Goal: Book appointment/travel/reservation

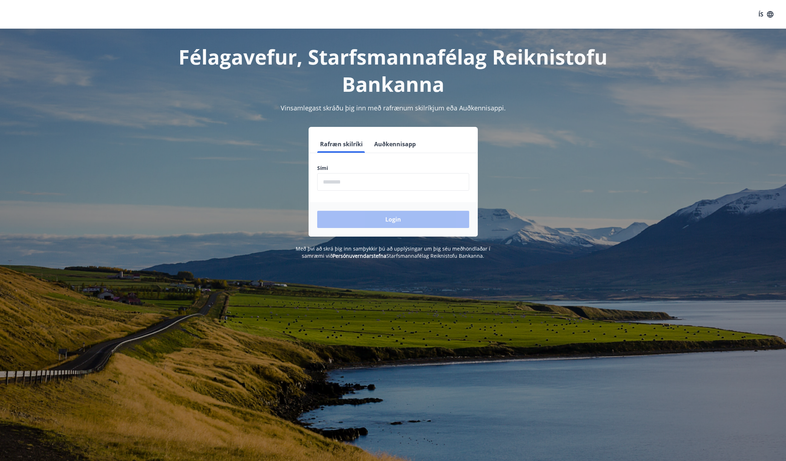
click at [337, 182] on input "phone" at bounding box center [393, 182] width 152 height 18
type input "********"
click at [393, 219] on button "Login" at bounding box center [393, 219] width 152 height 17
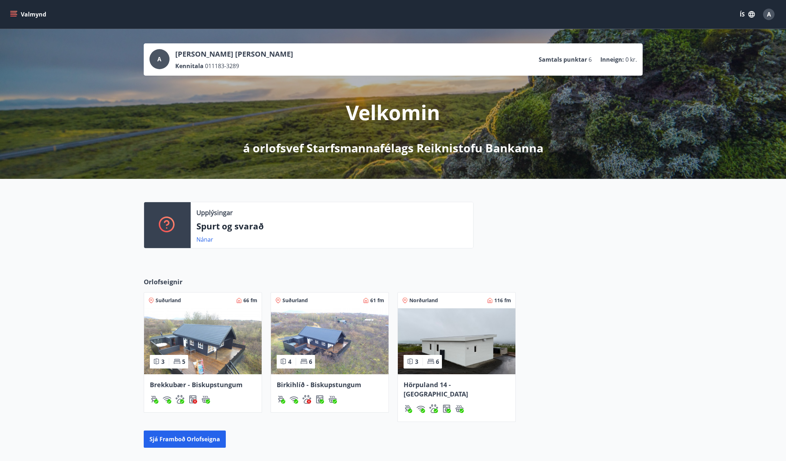
click at [422, 326] on img at bounding box center [457, 341] width 118 height 66
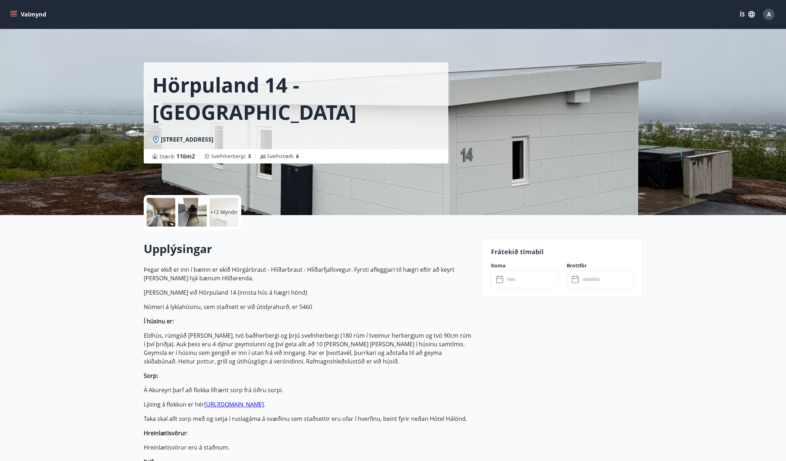
click at [502, 279] on icon at bounding box center [500, 279] width 9 height 9
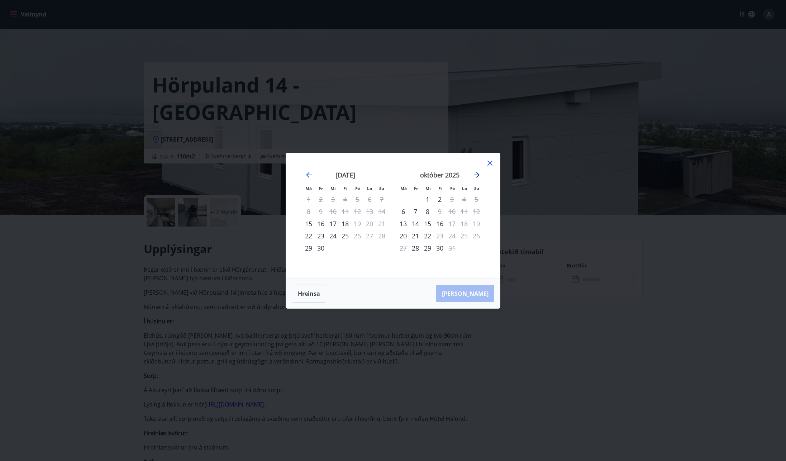
click at [479, 174] on icon "Move forward to switch to the next month." at bounding box center [477, 175] width 6 height 6
click at [476, 173] on icon "Move forward to switch to the next month." at bounding box center [476, 175] width 9 height 9
click at [478, 174] on icon "Move forward to switch to the next month." at bounding box center [477, 175] width 6 height 6
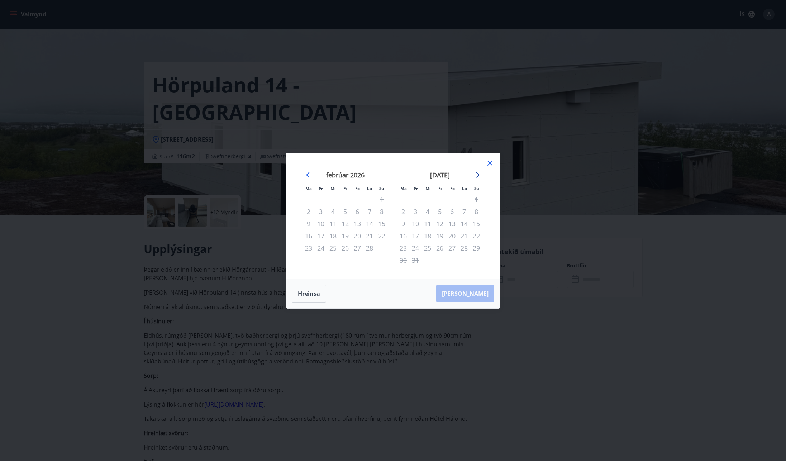
click at [478, 174] on icon "Move forward to switch to the next month." at bounding box center [477, 175] width 6 height 6
click at [309, 173] on icon "Move backward to switch to the previous month." at bounding box center [309, 175] width 9 height 9
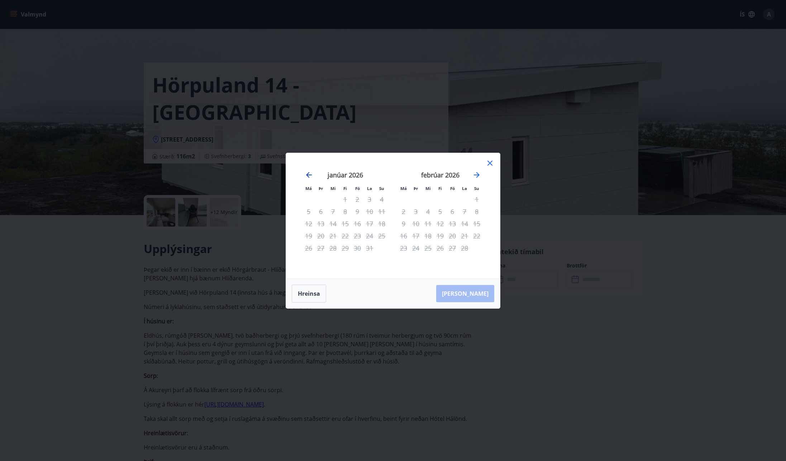
click at [308, 175] on icon "Move backward to switch to the previous month." at bounding box center [309, 175] width 6 height 6
click at [309, 174] on icon "Move backward to switch to the previous month." at bounding box center [309, 175] width 9 height 9
click at [491, 159] on icon at bounding box center [489, 163] width 9 height 9
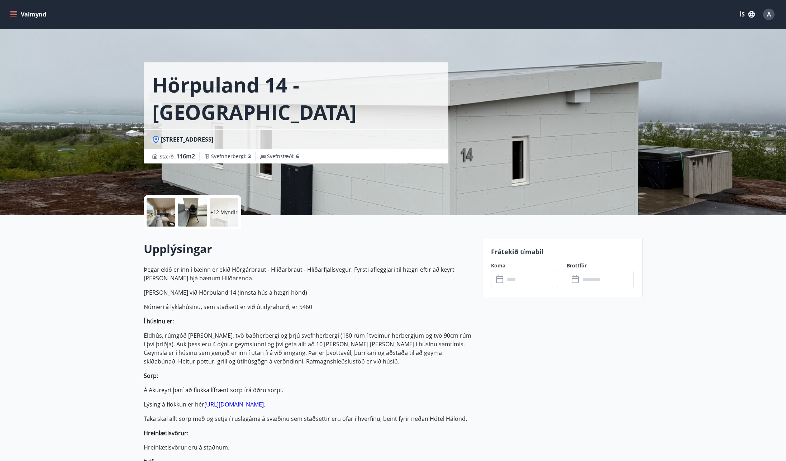
click at [501, 278] on icon at bounding box center [499, 278] width 7 height 1
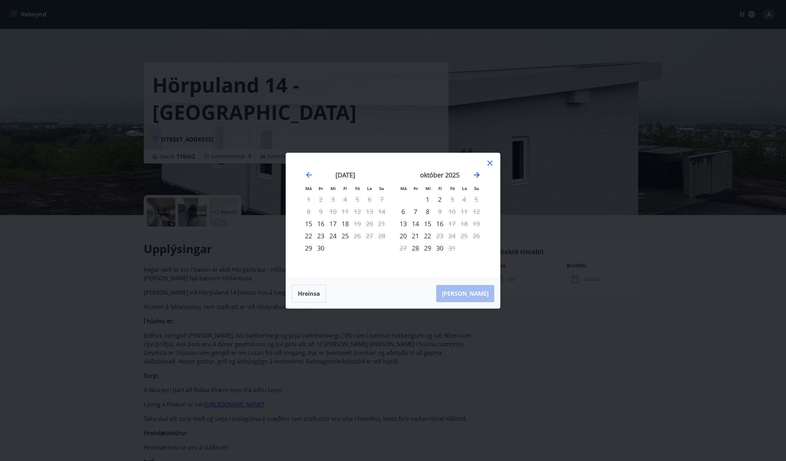
click at [478, 174] on icon "Move forward to switch to the next month." at bounding box center [477, 175] width 6 height 6
click at [451, 212] on div "7" at bounding box center [452, 211] width 12 height 12
click at [465, 212] on div "8" at bounding box center [464, 211] width 12 height 12
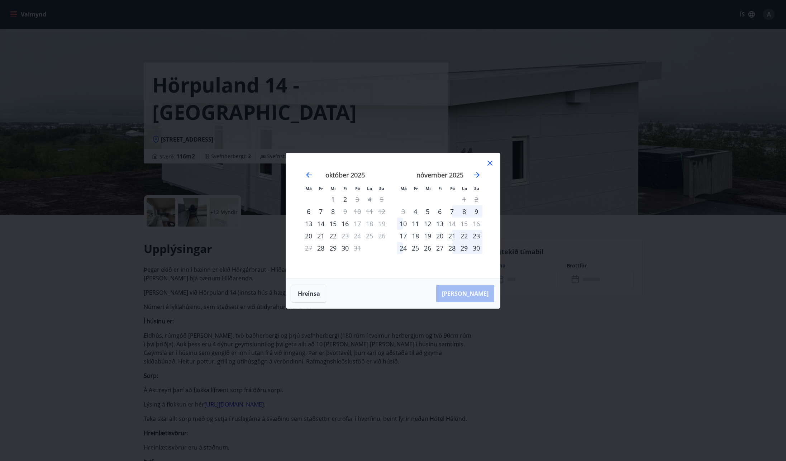
click at [451, 210] on div "7" at bounding box center [452, 211] width 12 height 12
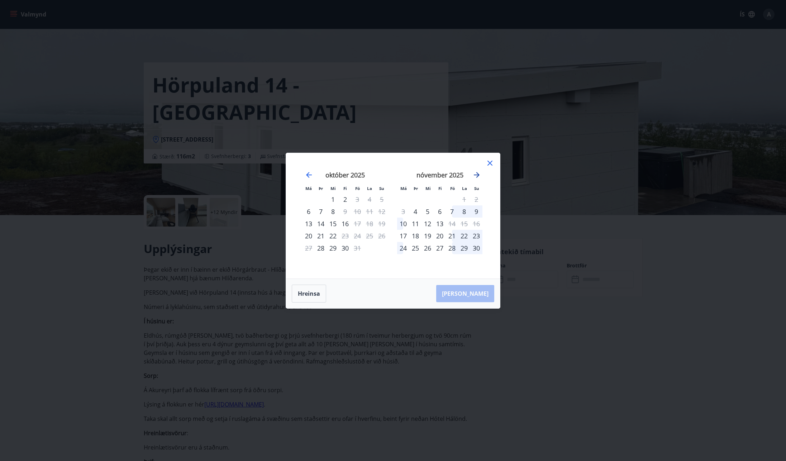
click at [477, 176] on icon "Move forward to switch to the next month." at bounding box center [476, 175] width 9 height 9
click at [358, 213] on div "7" at bounding box center [357, 211] width 12 height 12
click at [369, 210] on div "8" at bounding box center [369, 211] width 12 height 12
click at [383, 211] on div "9" at bounding box center [381, 211] width 12 height 12
click at [320, 225] on div "11" at bounding box center [321, 223] width 12 height 12
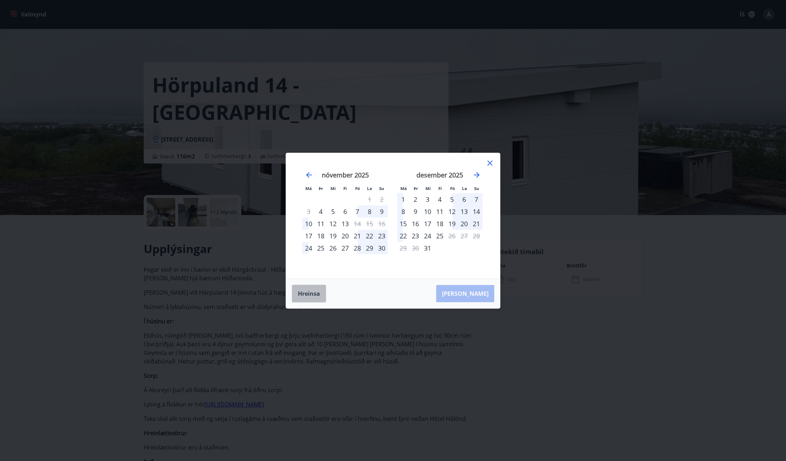
click at [310, 295] on button "Hreinsa" at bounding box center [309, 293] width 34 height 18
click at [478, 173] on icon "Move forward to switch to the next month." at bounding box center [476, 175] width 9 height 9
click at [452, 210] on div "7" at bounding box center [452, 211] width 12 height 12
click at [475, 212] on div "9" at bounding box center [476, 211] width 12 height 12
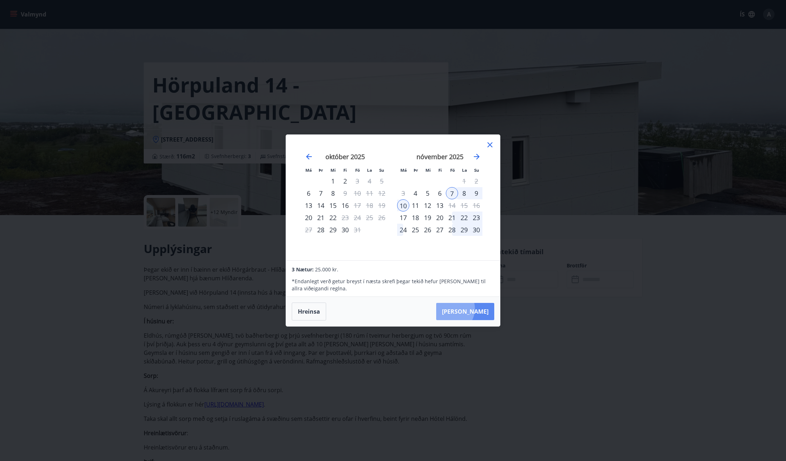
click at [471, 308] on button "Taka Frá" at bounding box center [465, 311] width 58 height 17
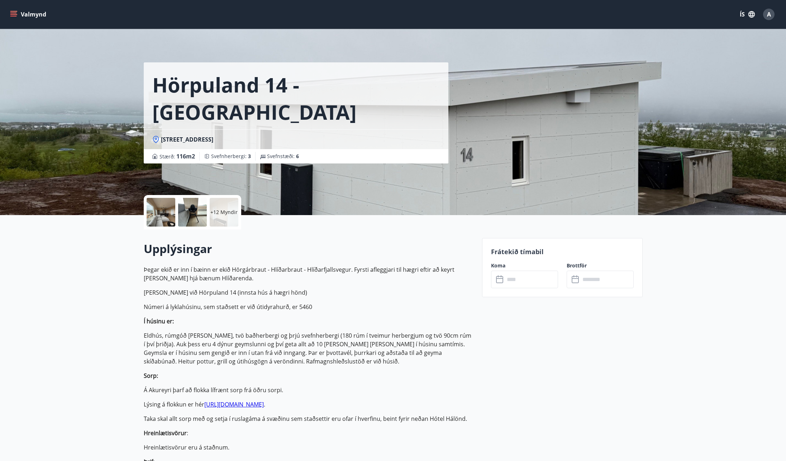
type input "******"
click at [588, 344] on button "Greiða" at bounding box center [599, 344] width 67 height 17
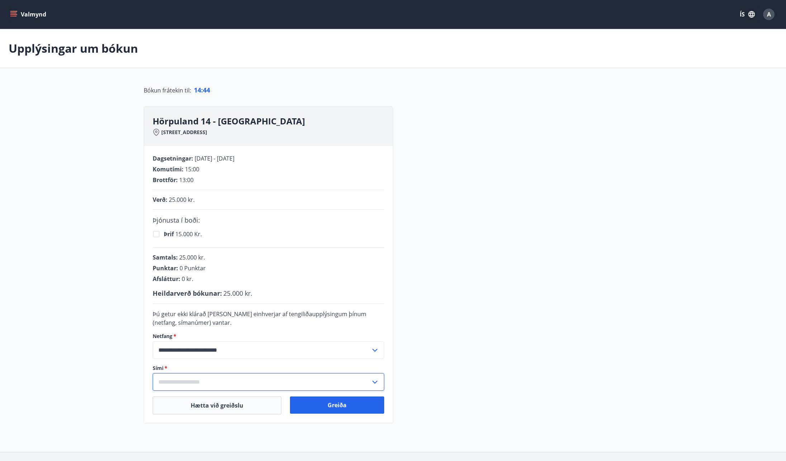
click at [183, 380] on input "text" at bounding box center [262, 382] width 218 height 18
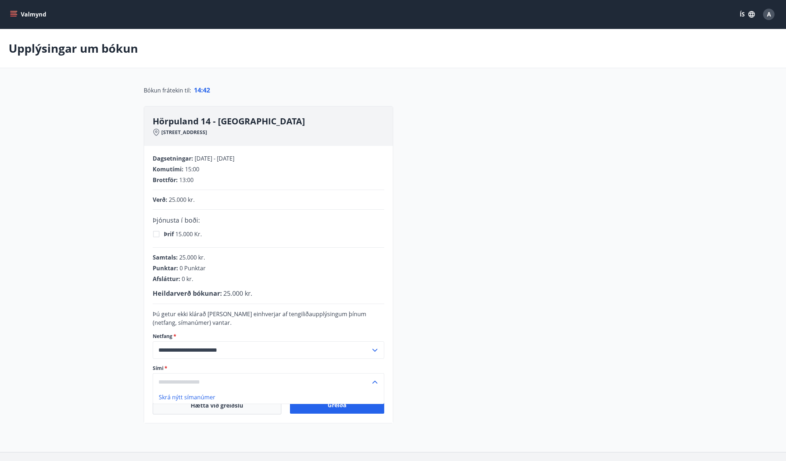
click at [174, 395] on li "Skrá nýtt símanúmer" at bounding box center [268, 396] width 231 height 13
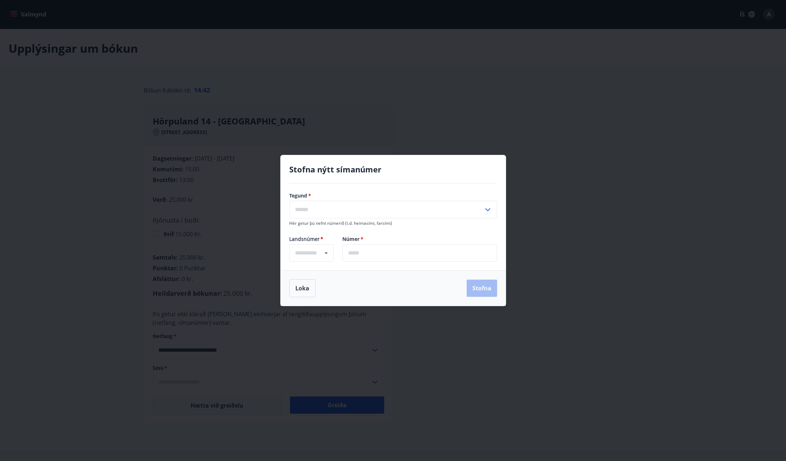
type input "****"
click at [331, 209] on input "text" at bounding box center [386, 210] width 194 height 18
click at [331, 227] on li "Farsími" at bounding box center [392, 224] width 207 height 13
type input "*******"
click at [368, 252] on input "text" at bounding box center [419, 253] width 155 height 18
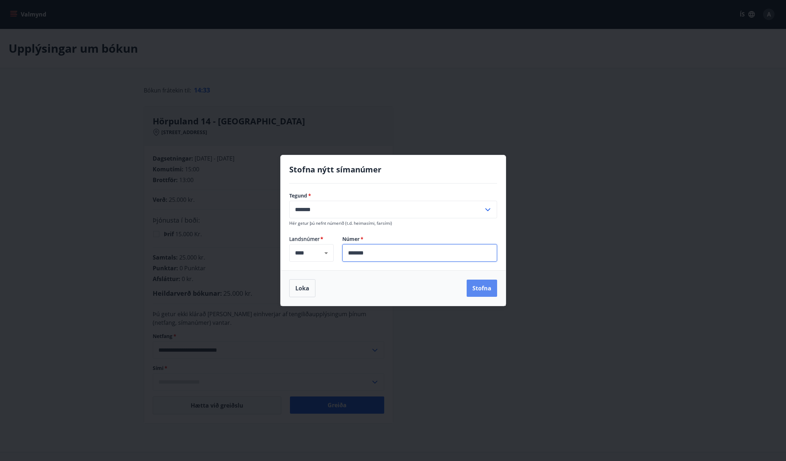
type input "*******"
click at [478, 289] on button "Stofna" at bounding box center [481, 287] width 30 height 17
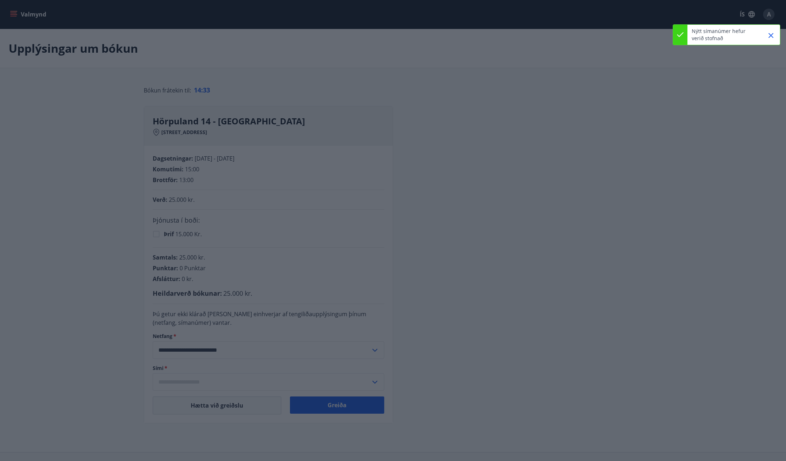
type input "**********"
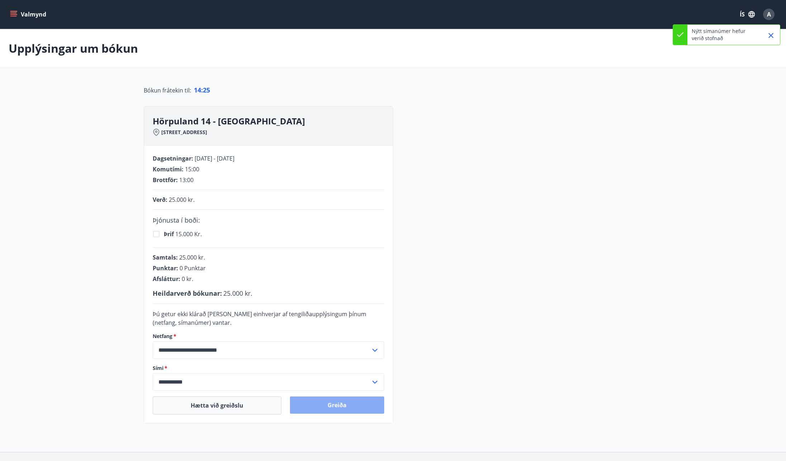
click at [312, 406] on button "Greiða" at bounding box center [337, 404] width 94 height 17
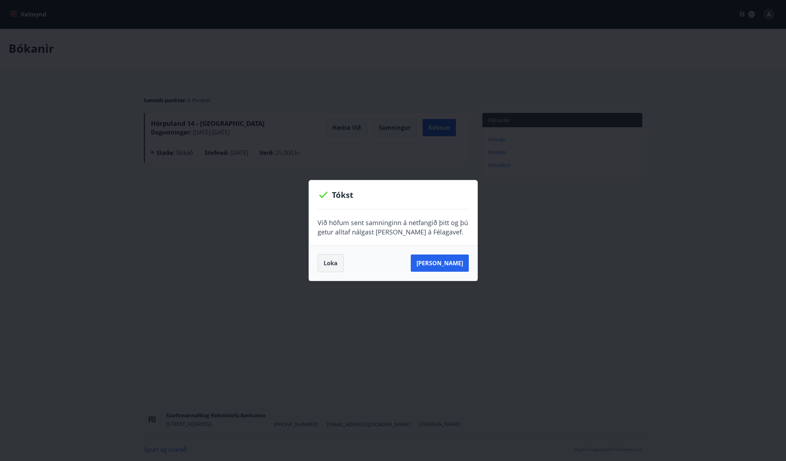
click at [330, 264] on button "Loka" at bounding box center [330, 263] width 26 height 18
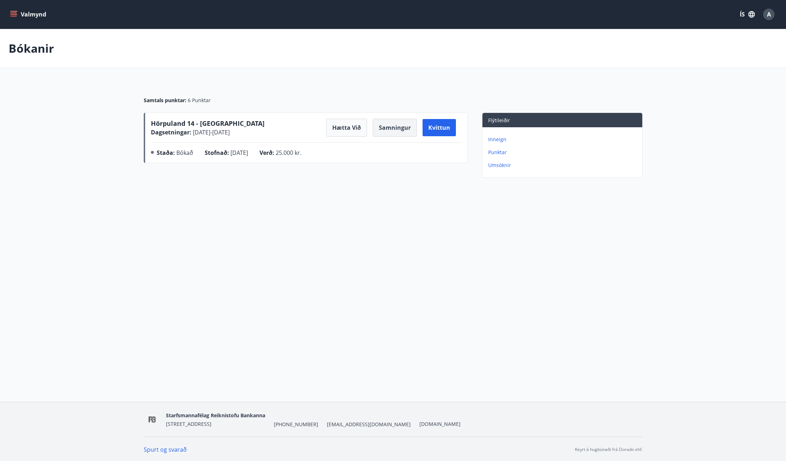
click at [398, 131] on button "Samningur" at bounding box center [395, 128] width 44 height 18
click at [331, 235] on div "Valmynd ÍS A Bókanir Samtals punktar : 6 Punktar Hörpuland 14 - Akureyri Dagset…" at bounding box center [393, 201] width 786 height 402
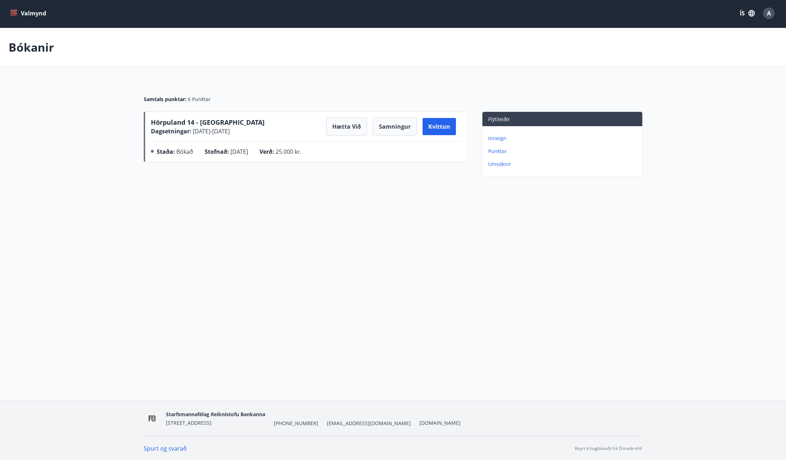
scroll to position [1, 0]
